Goal: Information Seeking & Learning: Learn about a topic

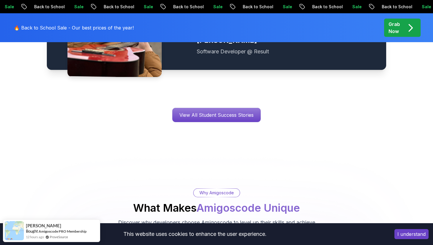
scroll to position [946, 0]
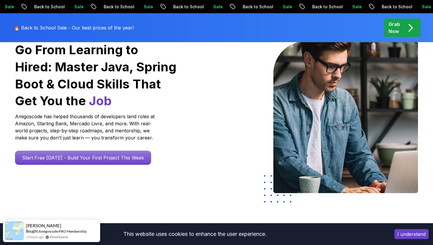
scroll to position [0, 0]
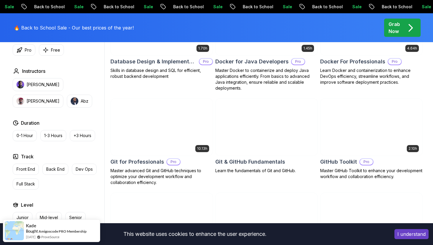
scroll to position [591, 0]
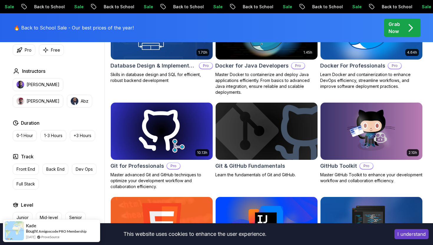
click at [250, 139] on img at bounding box center [266, 131] width 107 height 60
